Goal: Consume media (video, audio)

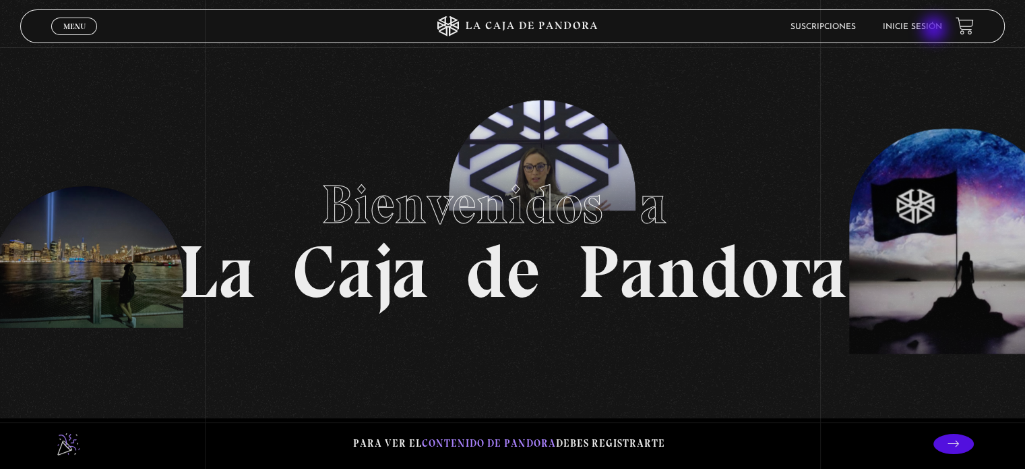
click at [936, 30] on link "Inicie sesión" at bounding box center [912, 27] width 59 height 8
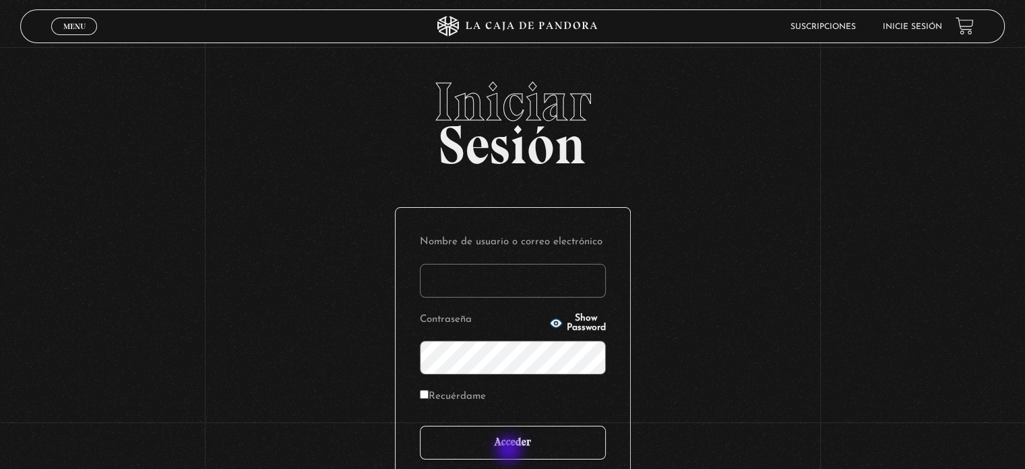
type input "PO"
click at [510, 444] on input "Acceder" at bounding box center [513, 442] width 186 height 34
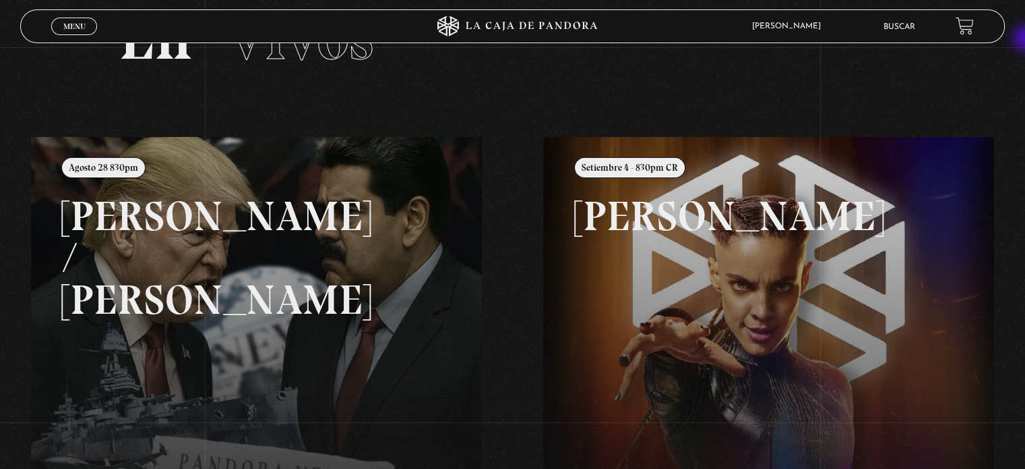
scroll to position [57, 0]
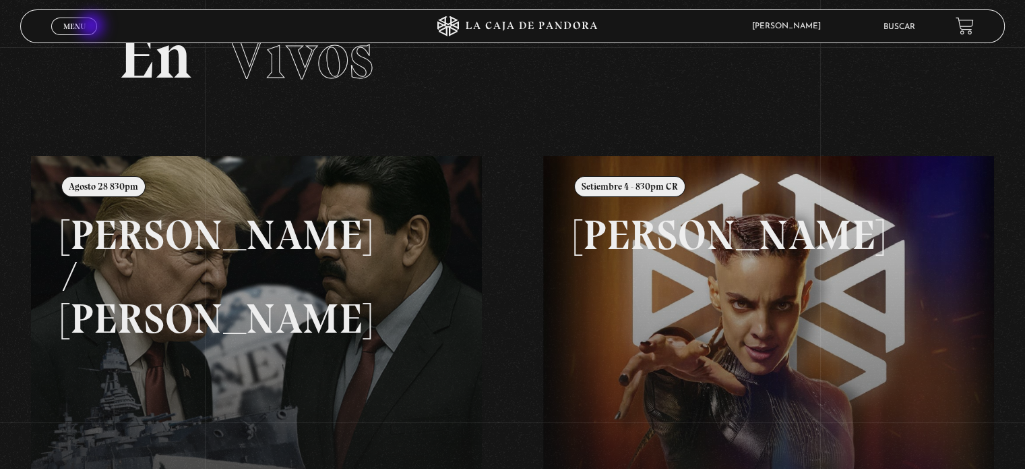
click at [83, 34] on span "Cerrar" at bounding box center [75, 38] width 32 height 9
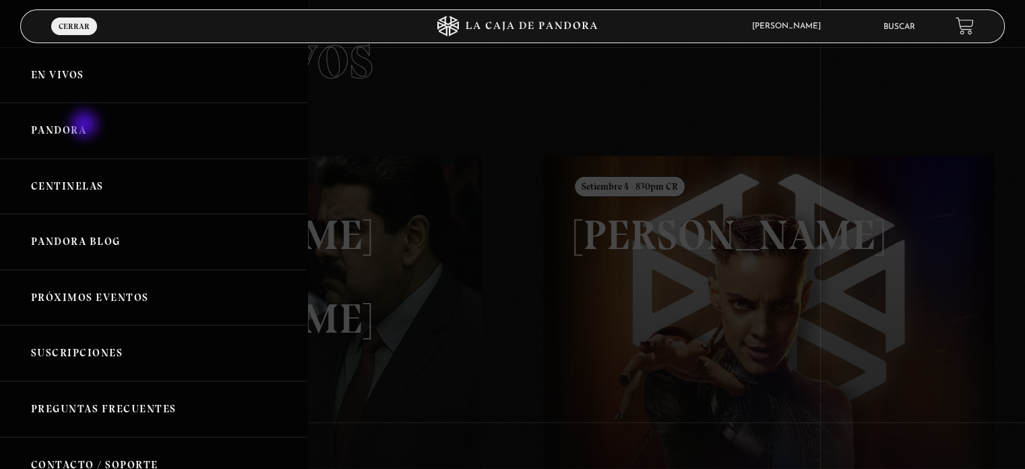
click at [86, 125] on link "Pandora" at bounding box center [153, 130] width 307 height 56
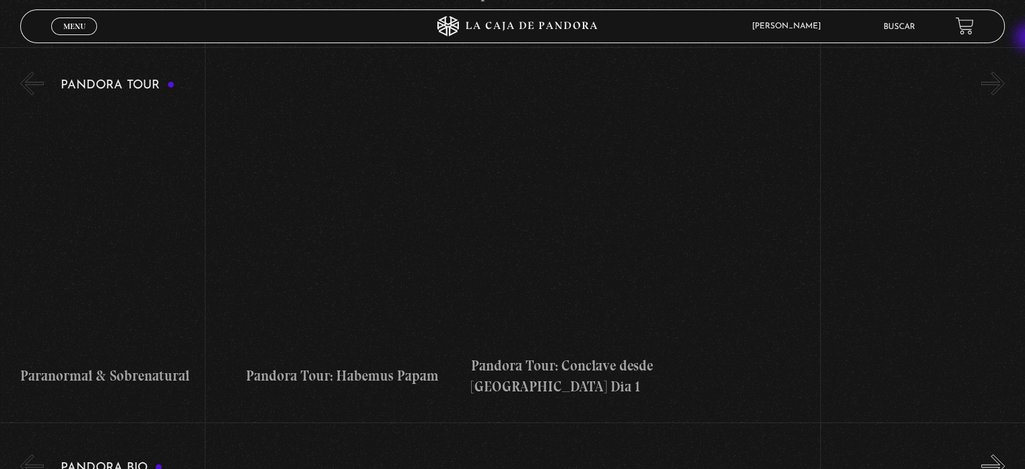
scroll to position [983, 0]
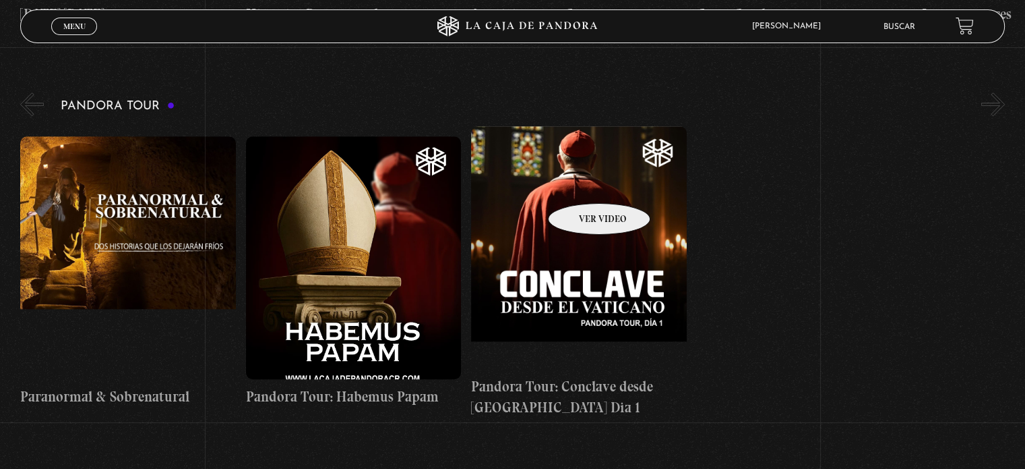
click at [582, 183] on figure at bounding box center [578, 247] width 215 height 243
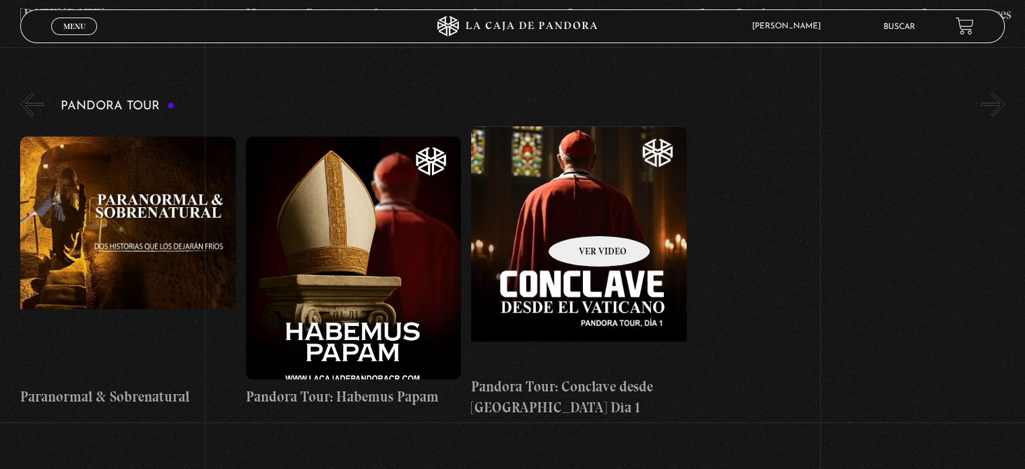
click at [582, 215] on figure at bounding box center [578, 247] width 215 height 243
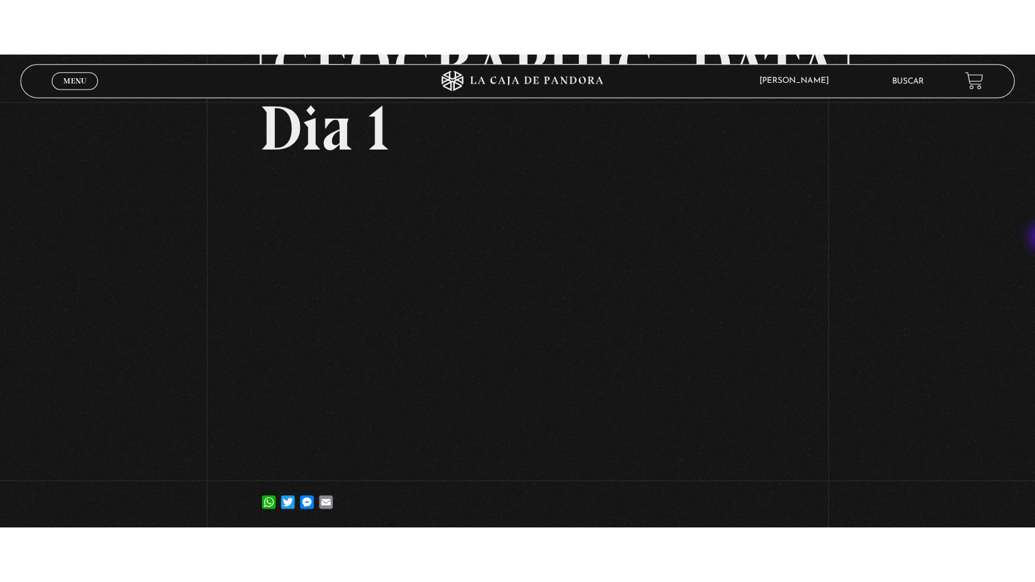
scroll to position [263, 0]
